Goal: Communication & Community: Answer question/provide support

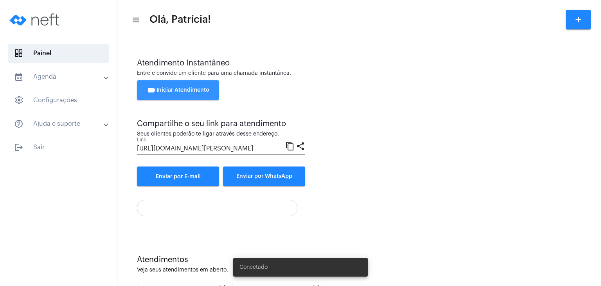
click at [196, 91] on span "videocam Iniciar Atendimento" at bounding box center [178, 89] width 62 height 5
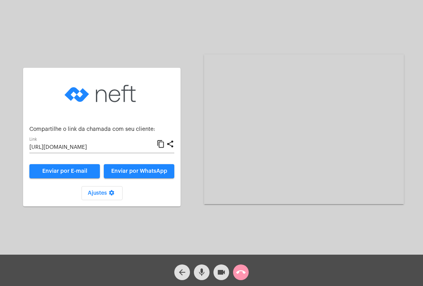
click at [249, 273] on div "call_end" at bounding box center [241, 270] width 20 height 20
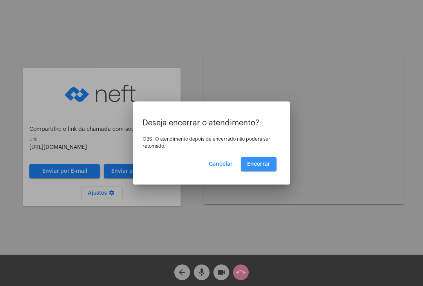
click at [258, 166] on button "Encerrar" at bounding box center [259, 164] width 36 height 14
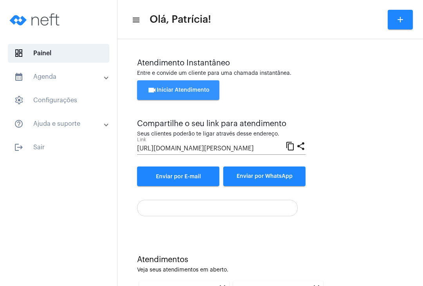
click at [196, 90] on span "videocam Iniciar Atendimento" at bounding box center [178, 89] width 62 height 5
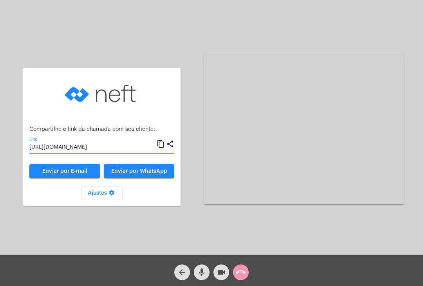
click at [74, 144] on input "[URL][DOMAIN_NAME]" at bounding box center [92, 147] width 127 height 6
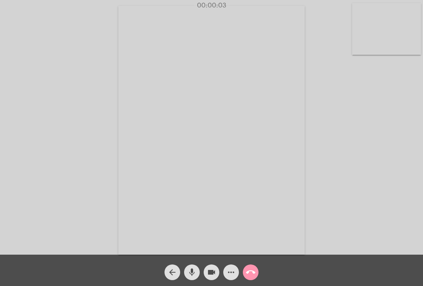
click at [366, 19] on video at bounding box center [386, 29] width 69 height 52
click at [366, 19] on div "Acessando Câmera e Microfone..." at bounding box center [261, 129] width 259 height 252
click at [252, 101] on video at bounding box center [261, 129] width 259 height 194
click at [287, 27] on div "Acessando Câmera e Microfone..." at bounding box center [311, 129] width 200 height 252
